Goal: Communication & Community: Answer question/provide support

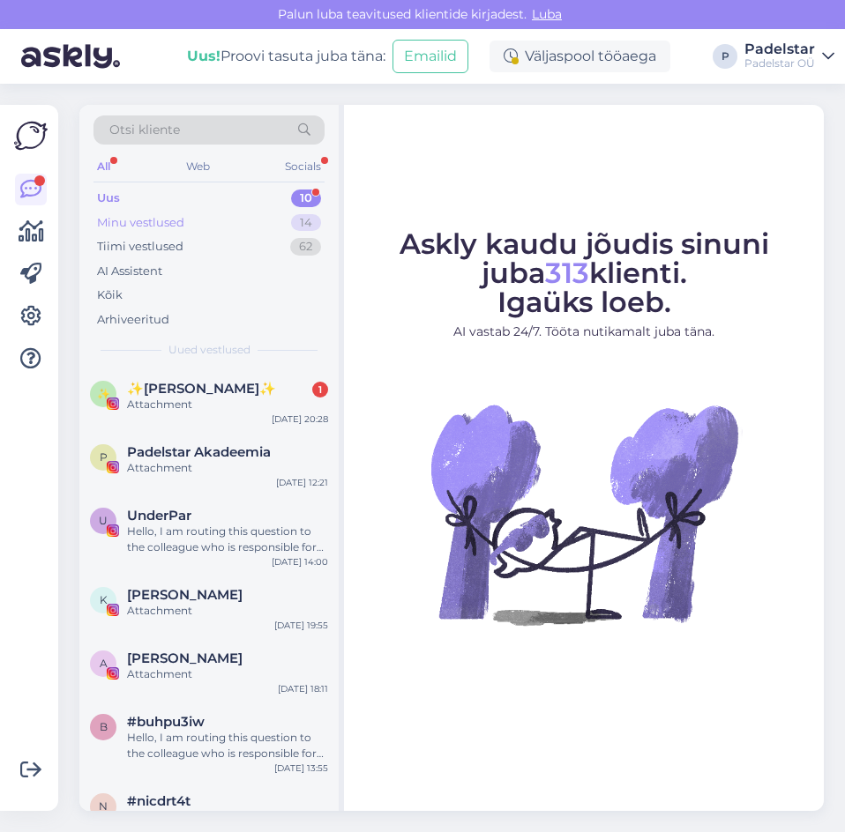
click at [159, 217] on div "Minu vestlused" at bounding box center [140, 223] width 87 height 18
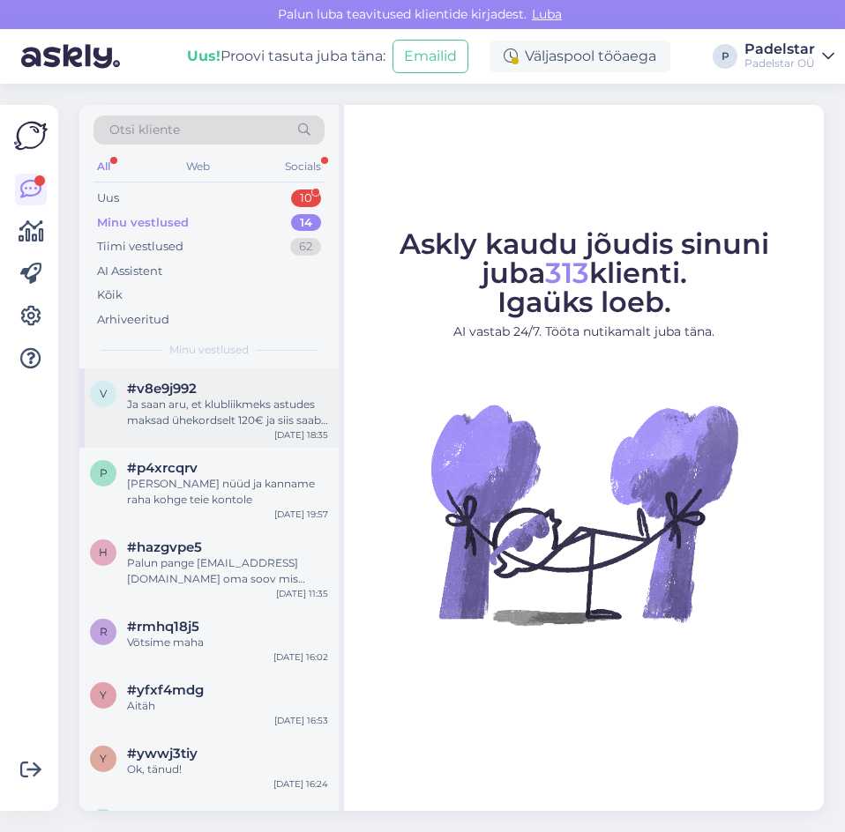
click at [171, 416] on div "Ja saan aru, et klubliikmeks astudes maksad ühekordselt 120€ ja siis saab iga v…" at bounding box center [227, 413] width 201 height 32
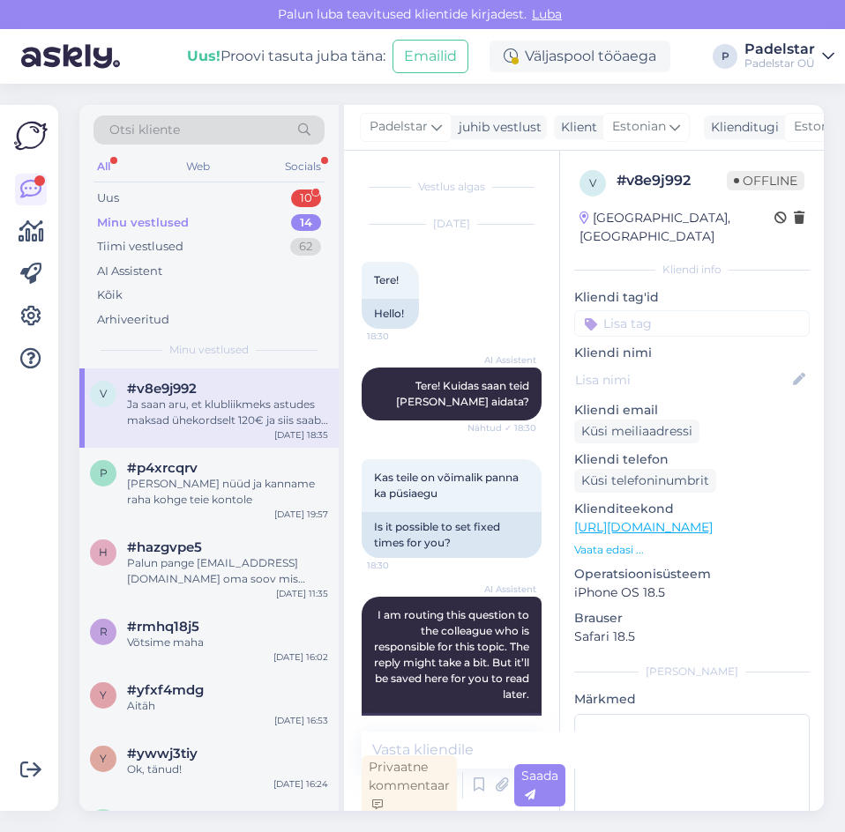
scroll to position [5, 0]
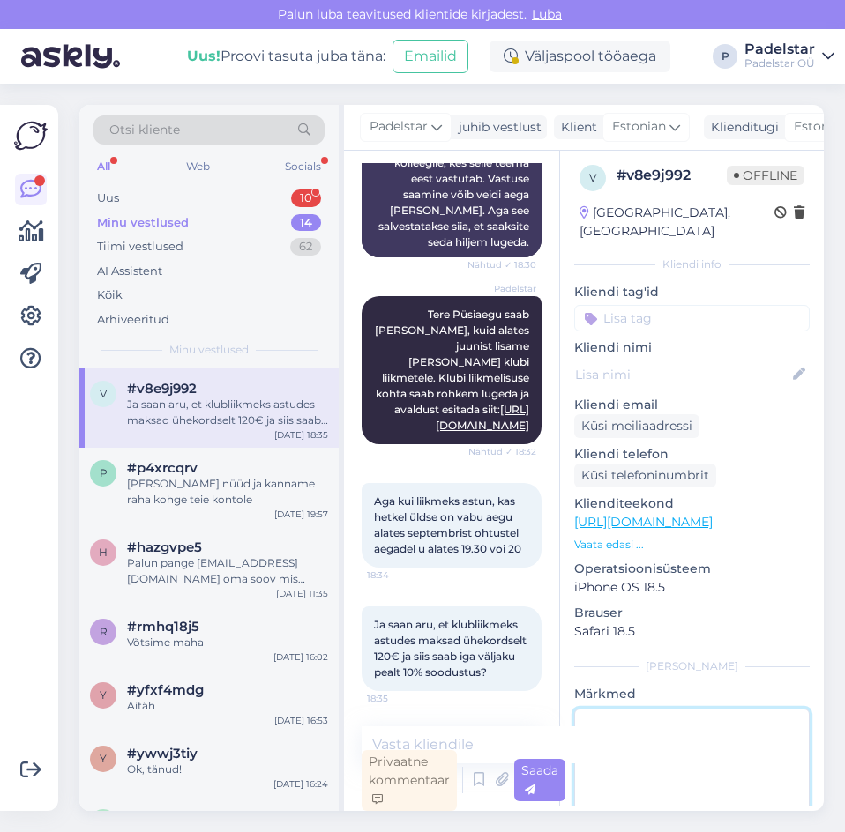
click at [645, 725] on textarea at bounding box center [691, 788] width 235 height 159
click at [472, 742] on textarea at bounding box center [468, 744] width 214 height 37
type textarea "J"
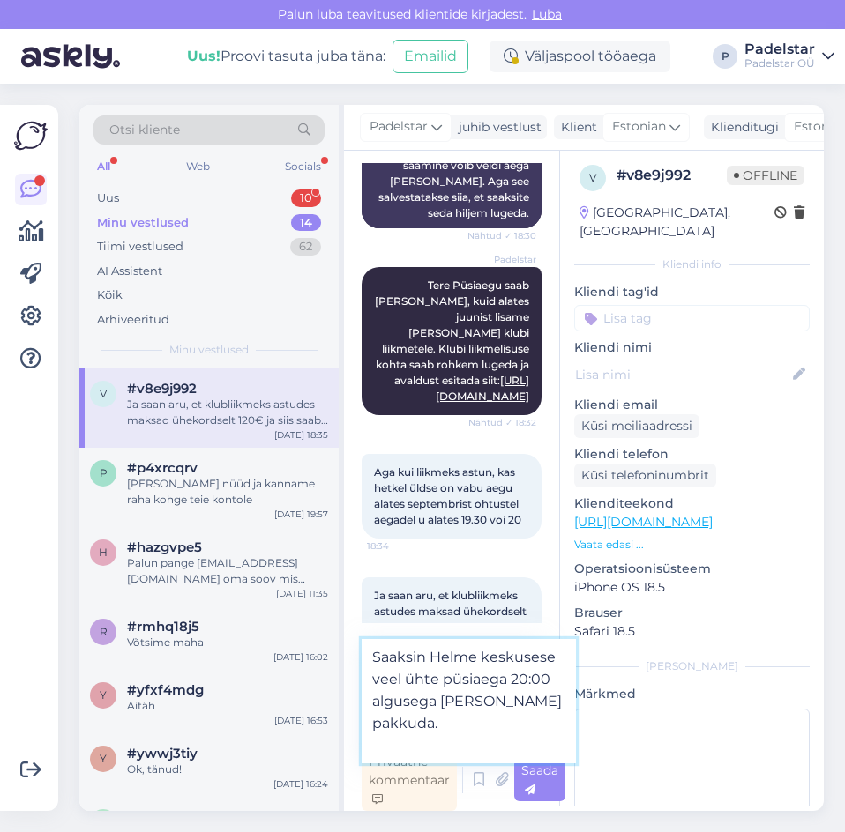
click at [445, 704] on textarea "Saaksin Helme keskusese veel ühte püsiaega 20:00 algusega [PERSON_NAME] pakkuda." at bounding box center [468, 701] width 214 height 124
click at [462, 751] on textarea "Saaksin Helme keskusese veel ühte püsiaega neljapäeviti 20:00 algusega [PERSON_…" at bounding box center [468, 701] width 214 height 124
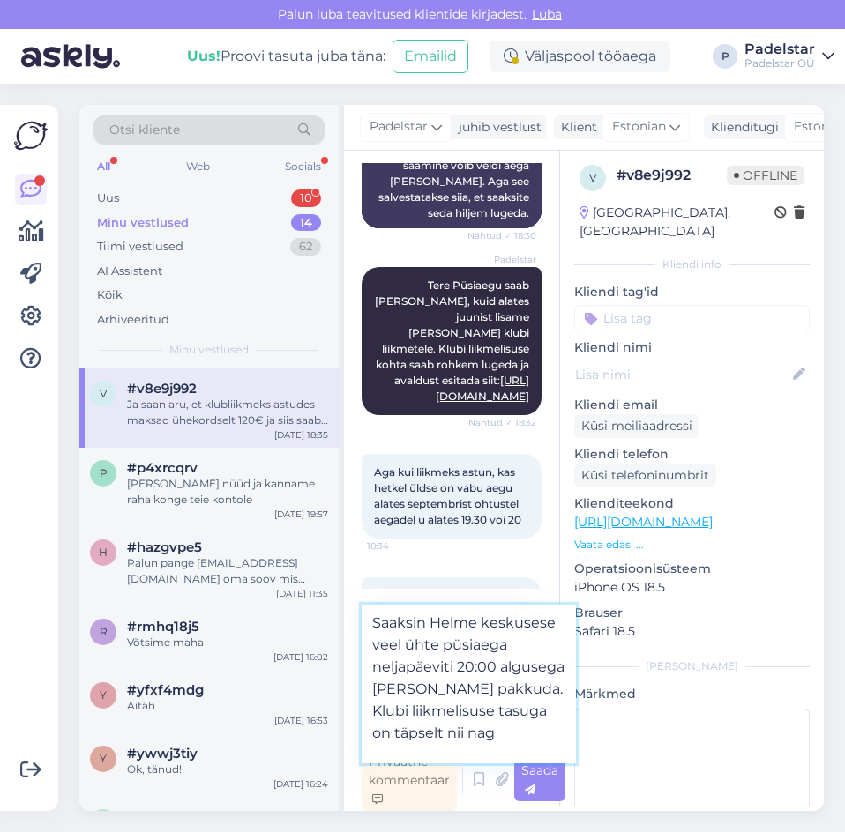
scroll to position [22, 0]
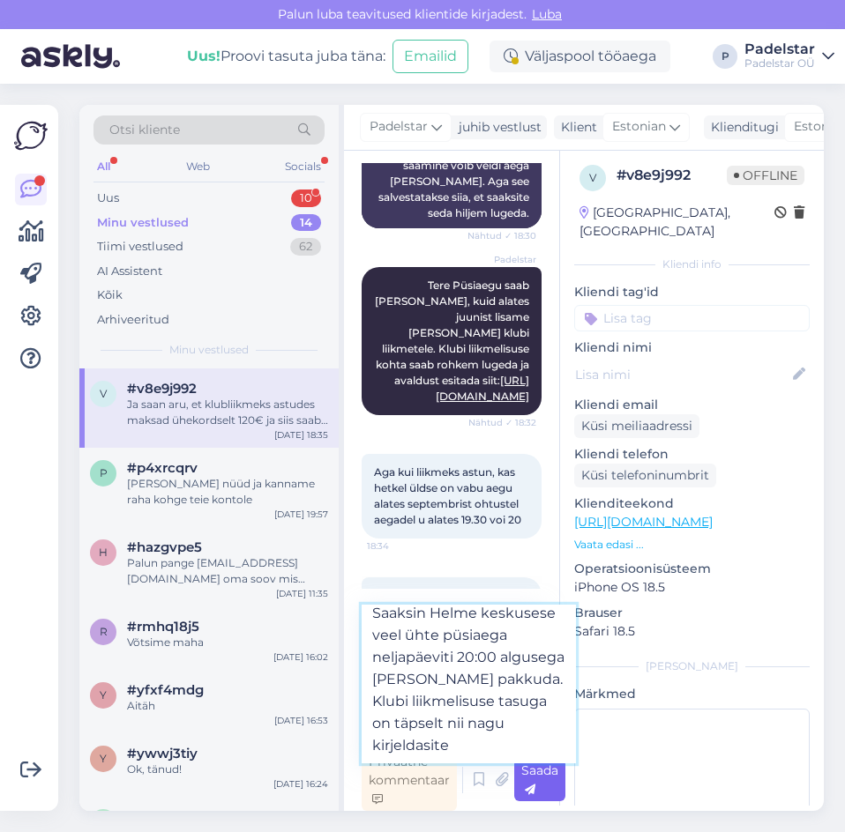
type textarea "Saaksin Helme keskusese veel ühte püsiaega neljapäeviti 20:00 algusega [PERSON_…"
click at [551, 787] on div "Saada" at bounding box center [539, 780] width 51 height 42
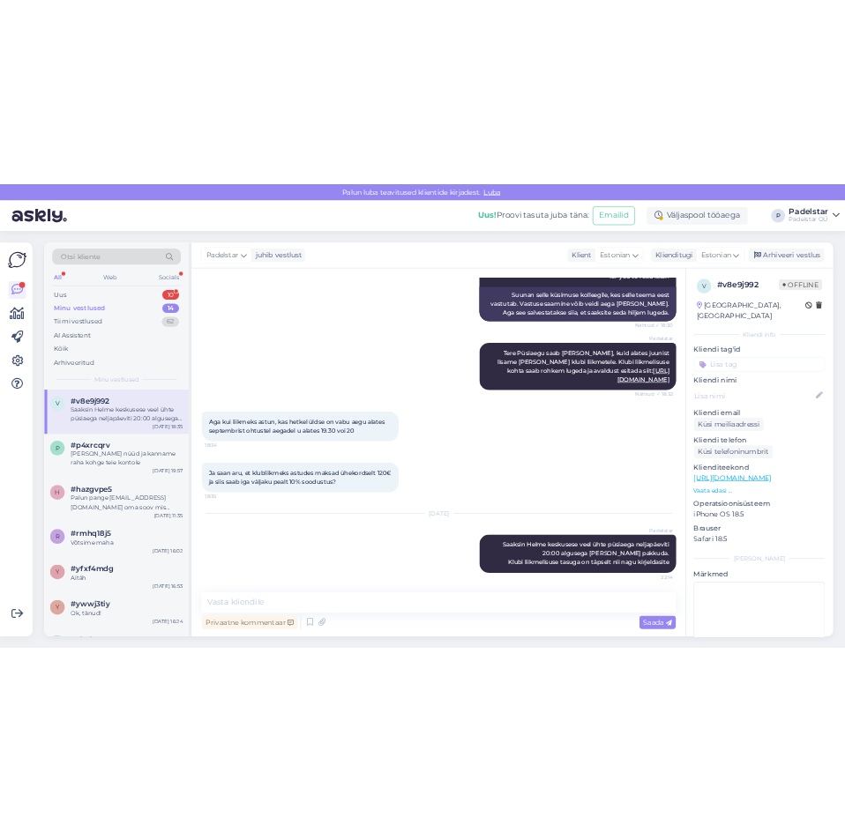
scroll to position [813, 0]
